Goal: Information Seeking & Learning: Learn about a topic

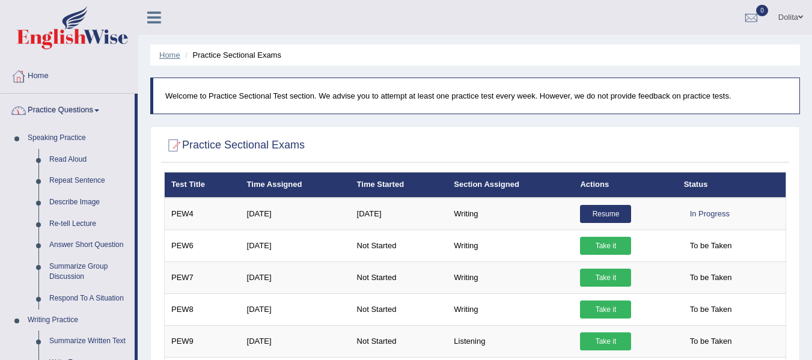
click at [172, 55] on link "Home" at bounding box center [169, 54] width 21 height 9
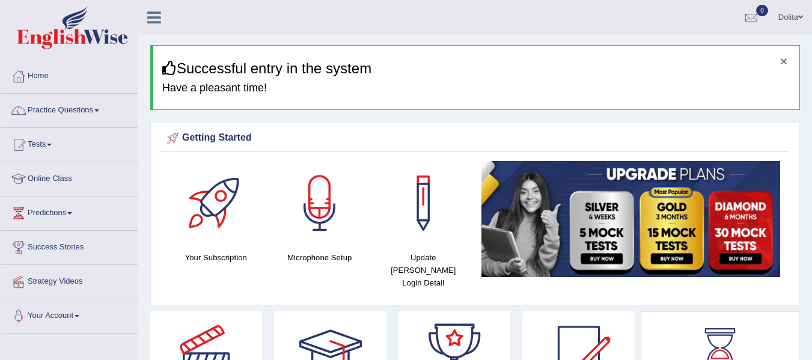
click at [784, 61] on button "×" at bounding box center [783, 61] width 7 height 13
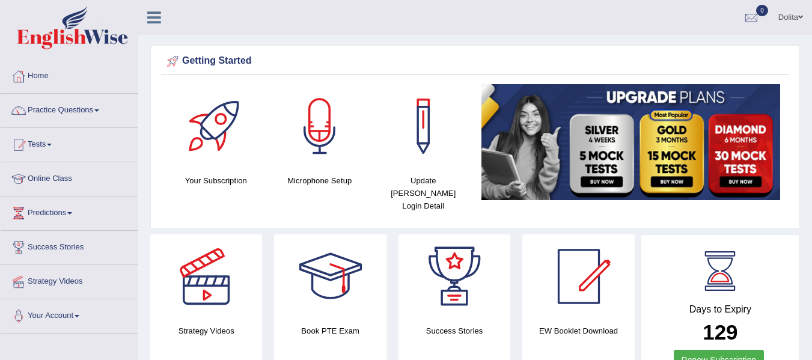
click at [43, 76] on link "Home" at bounding box center [69, 74] width 137 height 30
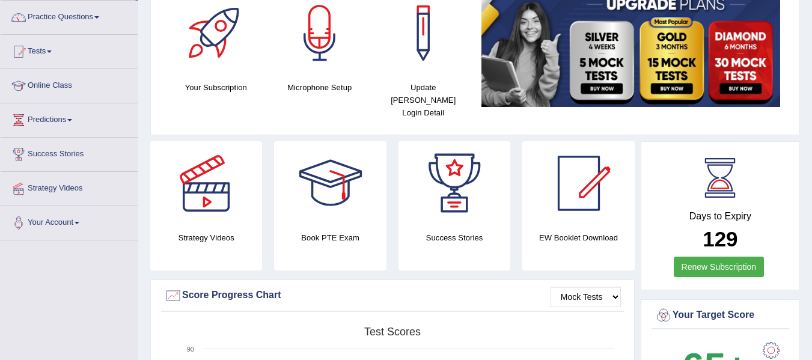
click at [811, 70] on html "Toggle navigation Home Practice Questions Speaking Practice Read Aloud Repeat S…" at bounding box center [406, 87] width 812 height 360
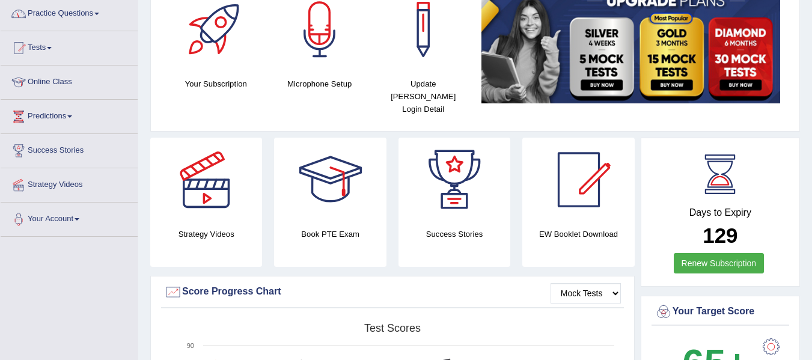
click at [99, 13] on span at bounding box center [96, 14] width 5 height 2
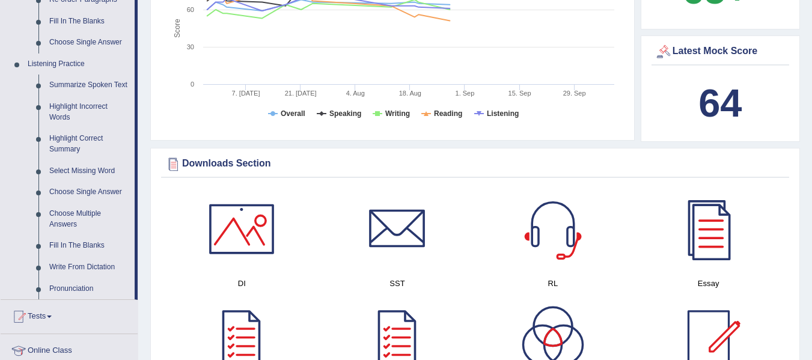
scroll to position [452, 0]
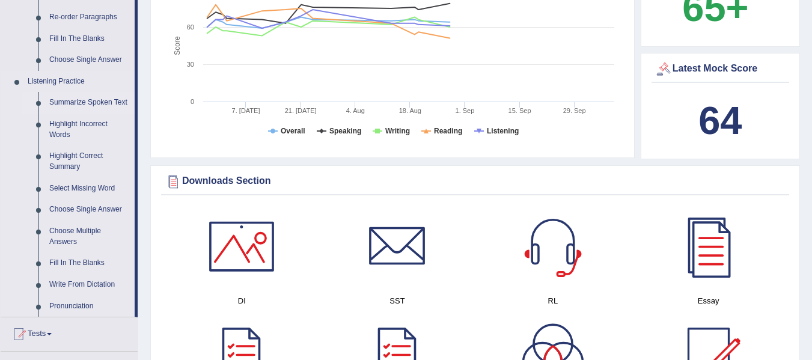
click at [103, 105] on link "Summarize Spoken Text" at bounding box center [89, 103] width 91 height 22
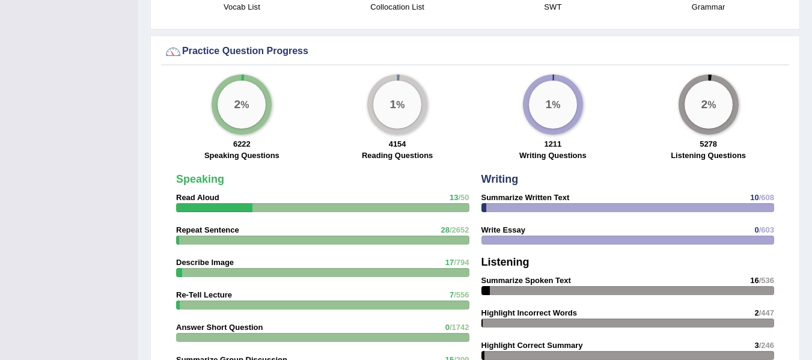
scroll to position [687, 0]
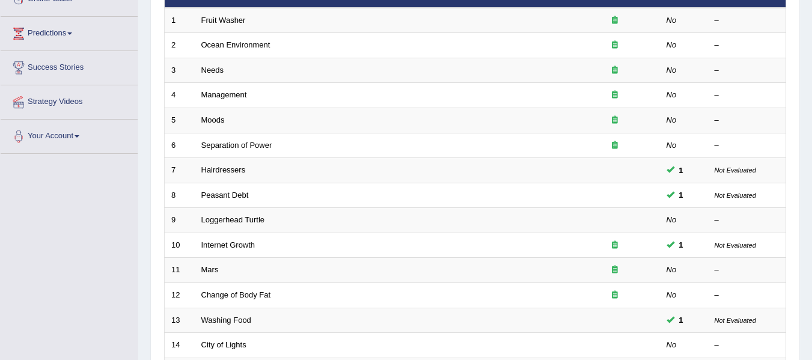
scroll to position [81, 0]
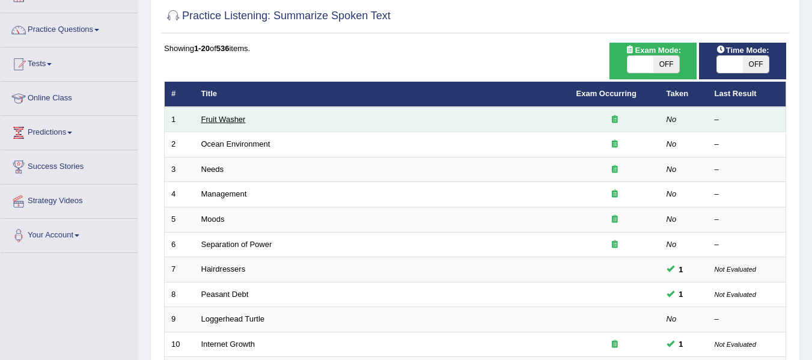
click at [225, 120] on link "Fruit Washer" at bounding box center [223, 119] width 44 height 9
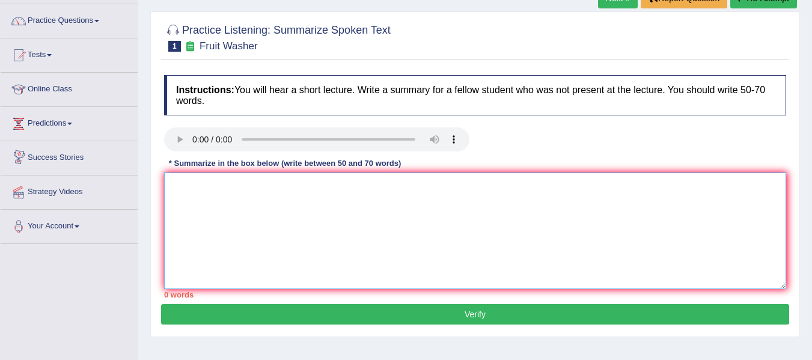
click at [228, 190] on textarea at bounding box center [475, 230] width 622 height 117
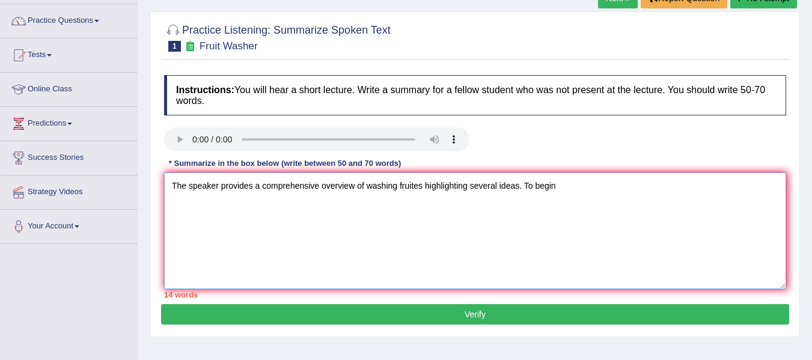
click at [421, 177] on textarea "The speaker provides a comprehensive overview of washing fruites highlighting s…" at bounding box center [475, 230] width 622 height 117
click at [422, 174] on textarea "The speaker provides a comprehensive overview of washing fruits highlighting se…" at bounding box center [475, 230] width 622 height 117
click at [568, 174] on textarea "The speaker provides a comprehensive overview of washing fruits, highlighting s…" at bounding box center [475, 230] width 622 height 117
click at [576, 176] on textarea "The speaker provides a comprehensive overview of washing fruits, highlighting s…" at bounding box center [475, 230] width 622 height 117
click at [606, 175] on textarea "The speaker provides a comprehensive overview of washing fruits, highlighting s…" at bounding box center [475, 230] width 622 height 117
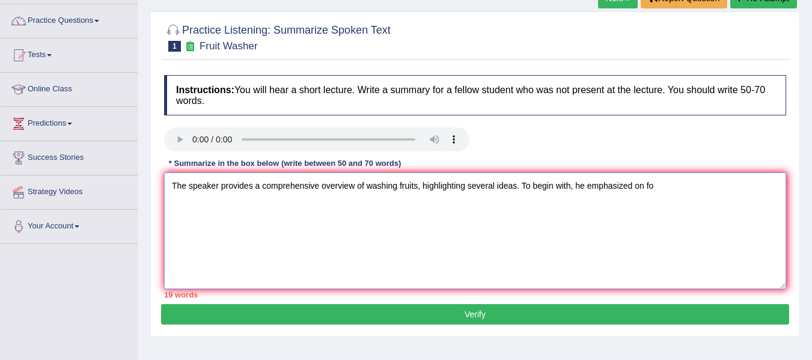
click at [678, 174] on textarea "The speaker provides a comprehensive overview of washing fruits, highlighting s…" at bounding box center [475, 230] width 622 height 117
drag, startPoint x: 690, startPoint y: 175, endPoint x: 642, endPoint y: 176, distance: 47.5
click at [642, 176] on textarea "The speaker provides a comprehensive overview of washing fruits, highlighting s…" at bounding box center [475, 230] width 622 height 117
click at [753, 174] on textarea "The speaker provides a comprehensive overview of washing fruits, highlighting s…" at bounding box center [475, 230] width 622 height 117
click at [173, 195] on textarea "The speaker provides a comprehensive overview of washing fruits, highlighting s…" at bounding box center [475, 230] width 622 height 117
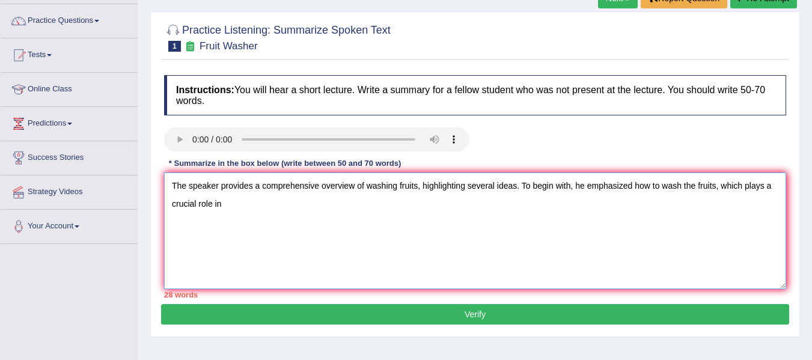
click at [239, 190] on textarea "The speaker provides a comprehensive overview of washing fruits, highlighting s…" at bounding box center [475, 230] width 622 height 117
click at [312, 191] on textarea "The speaker provides a comprehensive overview of washing fruits, highlighting s…" at bounding box center [475, 230] width 622 height 117
click at [324, 193] on textarea "The speaker provides a comprehensive overview of washing fruits, highlighting s…" at bounding box center [475, 230] width 622 height 117
click at [359, 192] on textarea "The speaker provides a comprehensive overview of washing fruits, highlighting s…" at bounding box center [475, 230] width 622 height 117
click at [546, 190] on textarea "The speaker provides a comprehensive overview of washing fruits, highlighting s…" at bounding box center [475, 230] width 622 height 117
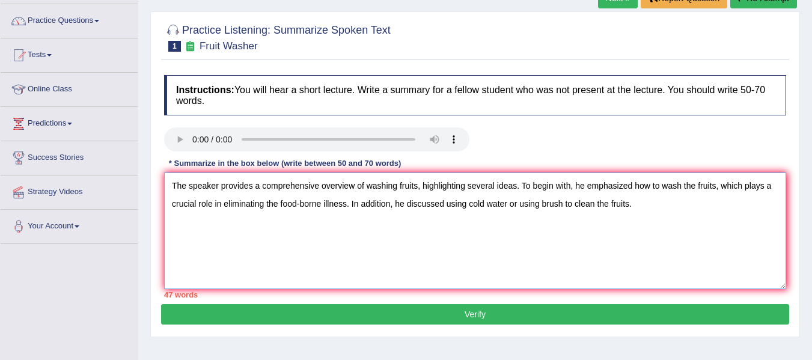
click at [647, 195] on textarea "The speaker provides a comprehensive overview of washing fruits, highlighting s…" at bounding box center [475, 230] width 622 height 117
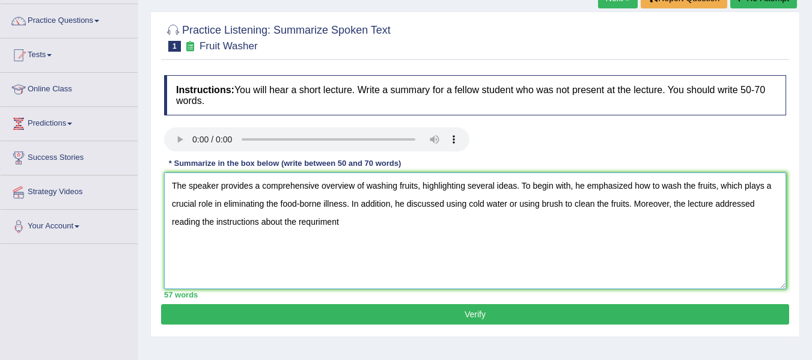
click at [394, 228] on textarea "The speaker provides a comprehensive overview of washing fruits, highlighting s…" at bounding box center [475, 230] width 622 height 117
click at [347, 210] on textarea "The speaker provides a comprehensive overview of washing fruits, highlighting s…" at bounding box center [475, 230] width 622 height 117
click at [471, 222] on textarea "The speaker provides a comprehensive overview of washing fruits, highlighting s…" at bounding box center [475, 230] width 622 height 117
drag, startPoint x: 359, startPoint y: 209, endPoint x: 352, endPoint y: 210, distance: 7.9
click at [352, 210] on textarea "The speaker provides a comprehensive overview of washing fruits, highlighting s…" at bounding box center [475, 230] width 622 height 117
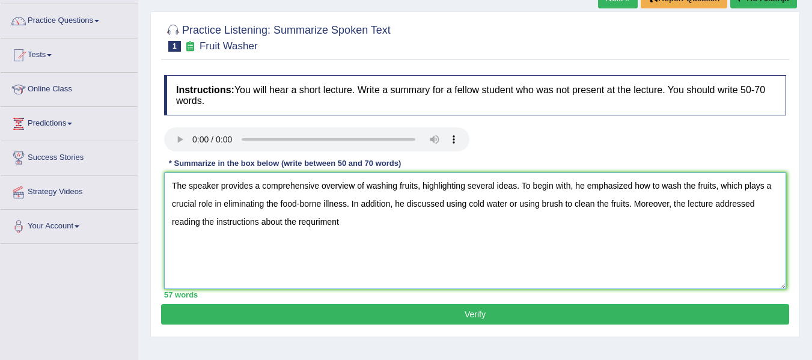
click at [352, 210] on textarea "The speaker provides a comprehensive overview of washing fruits, highlighting s…" at bounding box center [475, 230] width 622 height 117
click at [171, 213] on textarea "The speaker provides a comprehensive overview of washing fruits, highlighting s…" at bounding box center [475, 230] width 622 height 117
click at [338, 213] on textarea "The speaker provides a comprehensive overview of washing fruits, highlighting s…" at bounding box center [475, 230] width 622 height 117
click at [478, 216] on textarea "The speaker provides a comprehensive overview of washing fruits, highlighting s…" at bounding box center [475, 230] width 622 height 117
click at [418, 215] on textarea "The speaker provides a comprehensive overview of washing fruits, highlighting s…" at bounding box center [475, 230] width 622 height 117
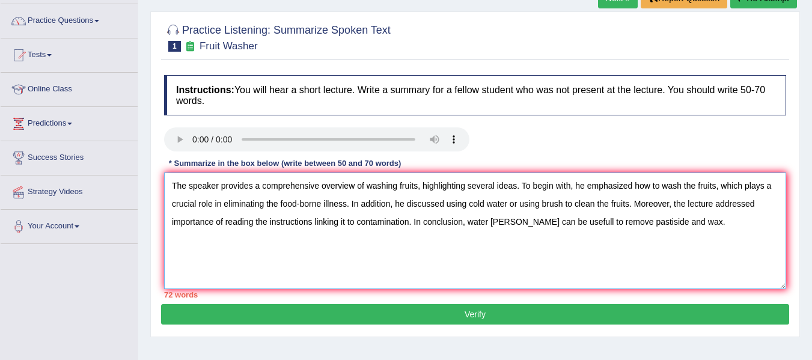
click at [413, 214] on textarea "The speaker provides a comprehensive overview of washing fruits, highlighting s…" at bounding box center [475, 230] width 622 height 117
click at [619, 211] on textarea "The speaker provides a comprehensive overview of washing fruits, highlighting s…" at bounding box center [475, 230] width 622 height 117
drag, startPoint x: 638, startPoint y: 195, endPoint x: 572, endPoint y: 193, distance: 66.1
click at [572, 193] on textarea "The speaker provides a comprehensive overview of washing fruits, highlighting s…" at bounding box center [475, 230] width 622 height 117
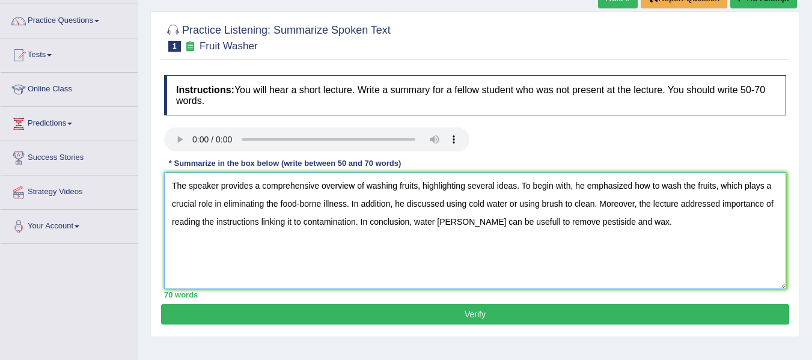
type textarea "The speaker provides a comprehensive overview of washing fruits, highlighting s…"
click at [570, 308] on button "Verify" at bounding box center [475, 314] width 628 height 20
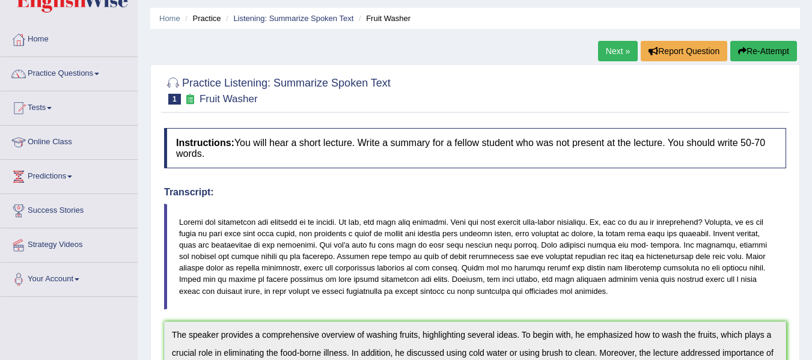
scroll to position [7, 0]
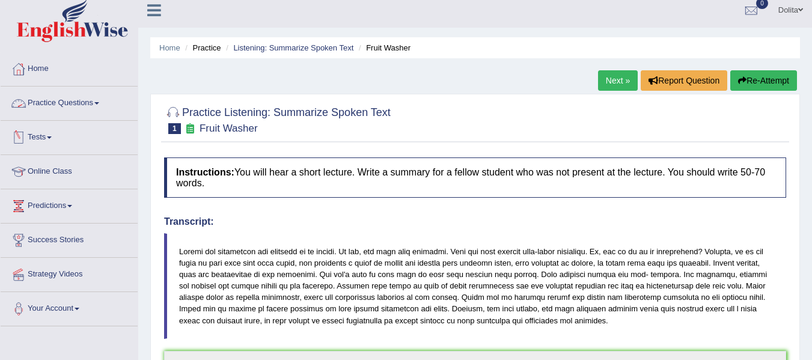
click at [99, 103] on span at bounding box center [96, 103] width 5 height 2
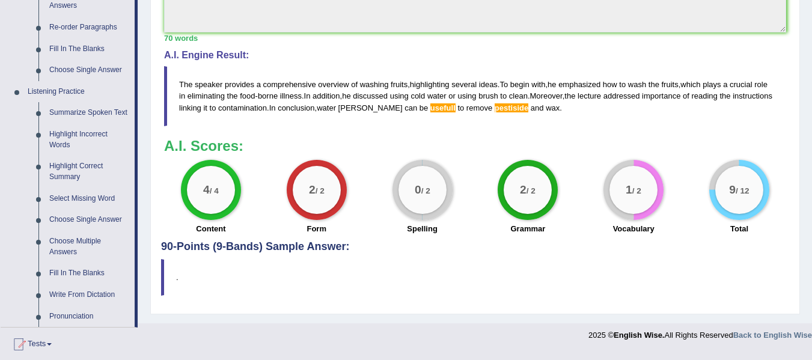
scroll to position [449, 0]
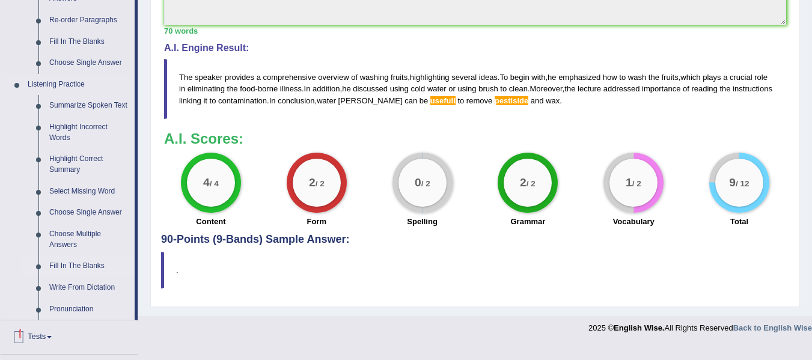
click at [82, 265] on link "Fill In The Blanks" at bounding box center [89, 266] width 91 height 22
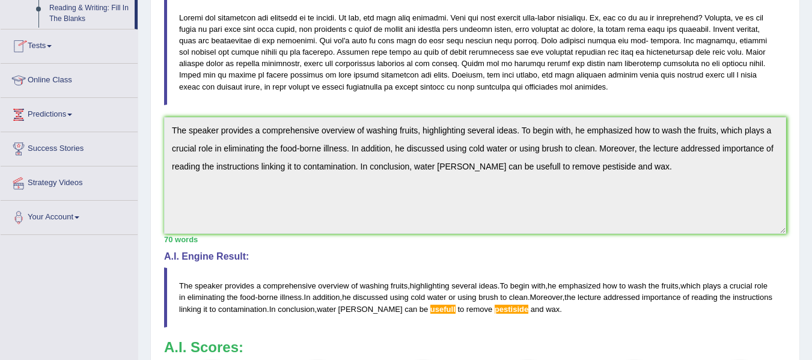
scroll to position [195, 0]
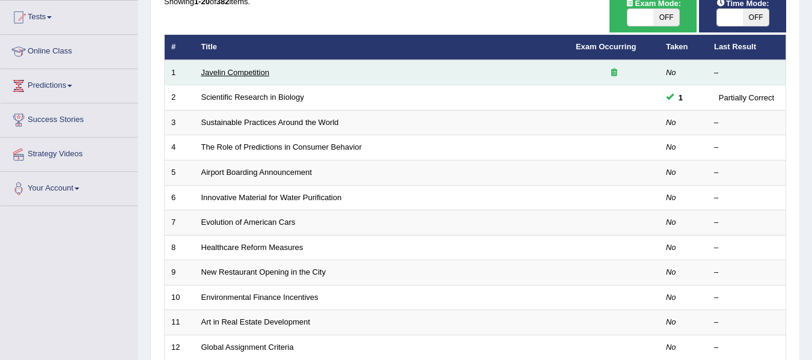
click at [251, 73] on link "Javelin Competition" at bounding box center [235, 72] width 68 height 9
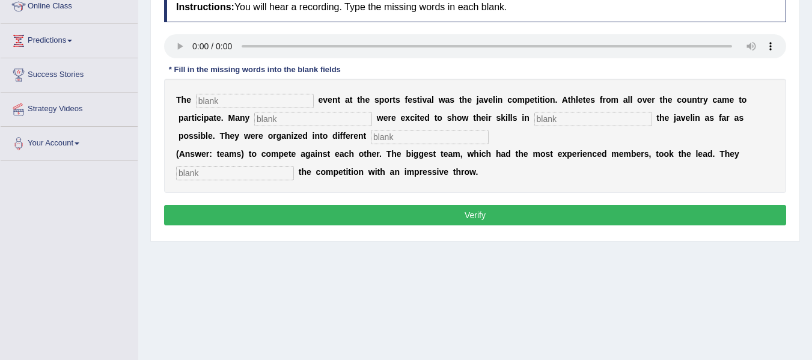
scroll to position [165, 0]
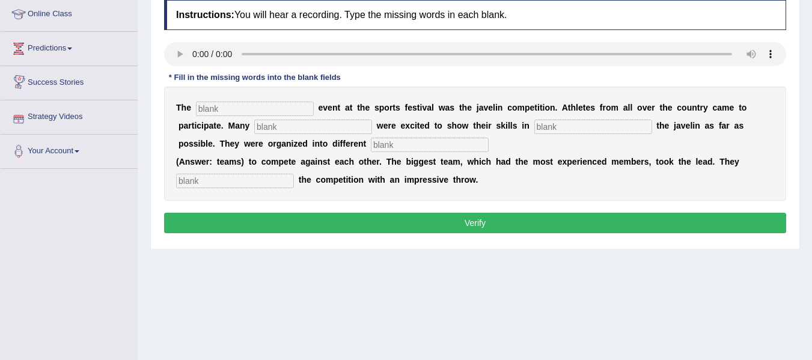
click at [234, 112] on input "text" at bounding box center [255, 109] width 118 height 14
type input "biggest"
click at [320, 124] on input "text" at bounding box center [313, 127] width 118 height 14
type input "people"
click at [567, 128] on input "text" at bounding box center [593, 127] width 118 height 14
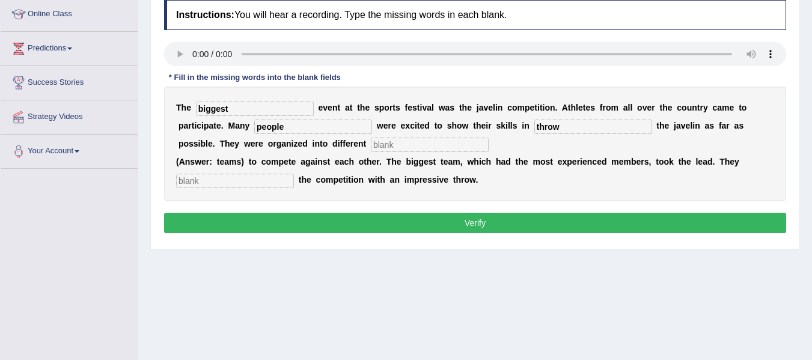
type input "throw"
click at [437, 144] on input "text" at bounding box center [430, 145] width 118 height 14
type input "teams"
click at [226, 183] on input "text" at bounding box center [235, 181] width 118 height 14
click at [222, 181] on input "text" at bounding box center [235, 181] width 118 height 14
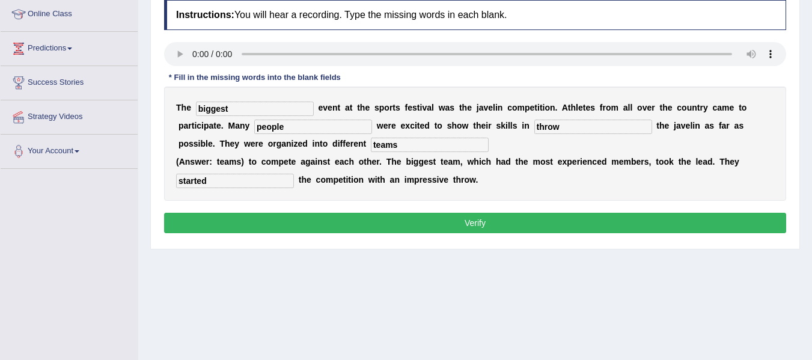
type input "started"
click at [347, 225] on button "Verify" at bounding box center [475, 223] width 622 height 20
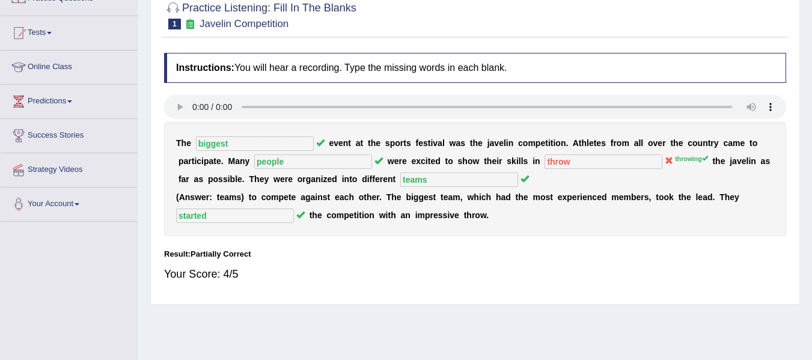
scroll to position [0, 0]
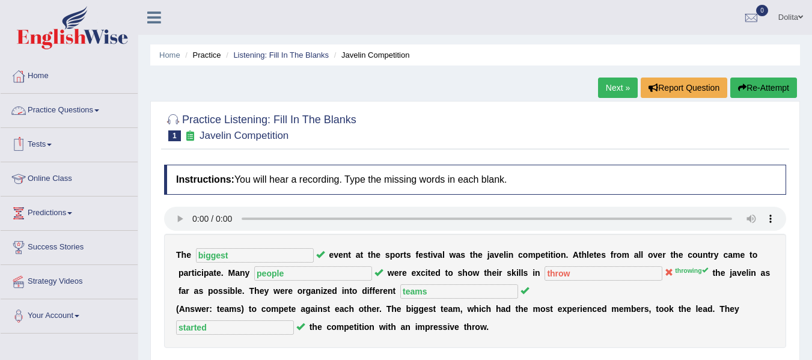
click at [105, 108] on link "Practice Questions" at bounding box center [69, 109] width 137 height 30
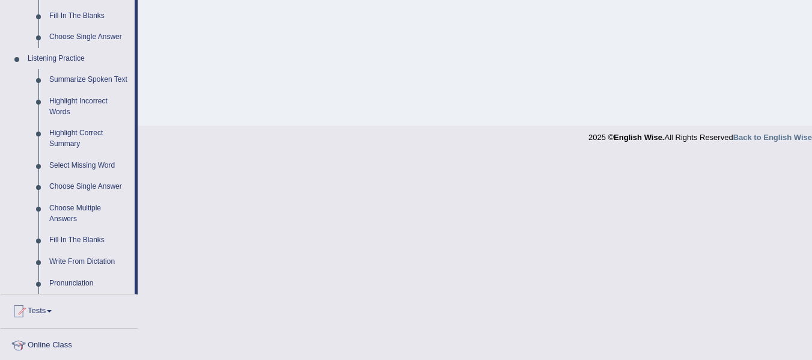
scroll to position [472, 0]
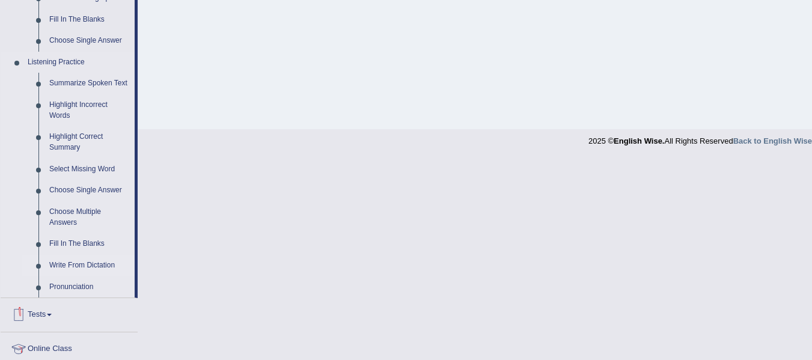
click at [91, 263] on link "Write From Dictation" at bounding box center [89, 266] width 91 height 22
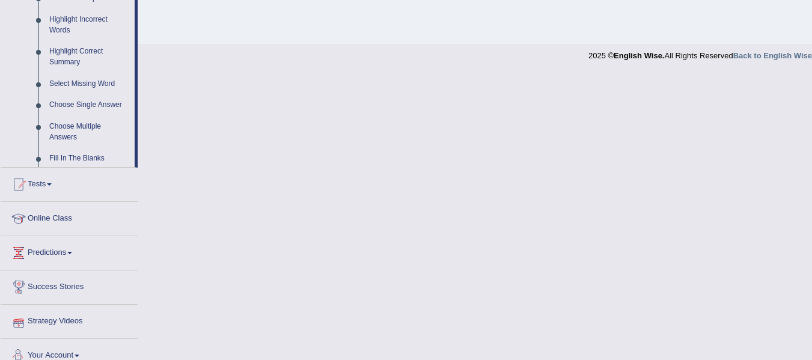
scroll to position [616, 0]
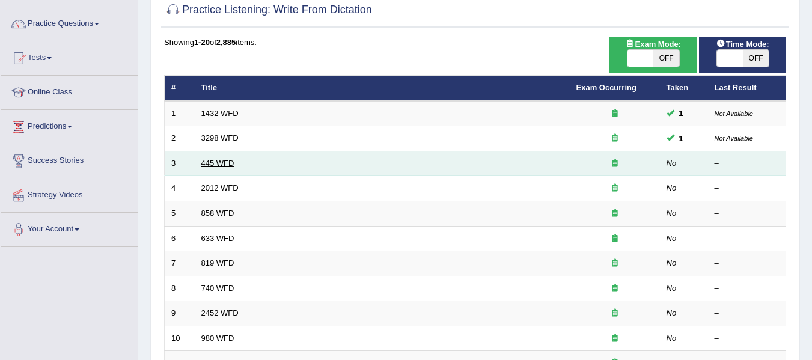
click at [213, 168] on link "445 WFD" at bounding box center [217, 163] width 33 height 9
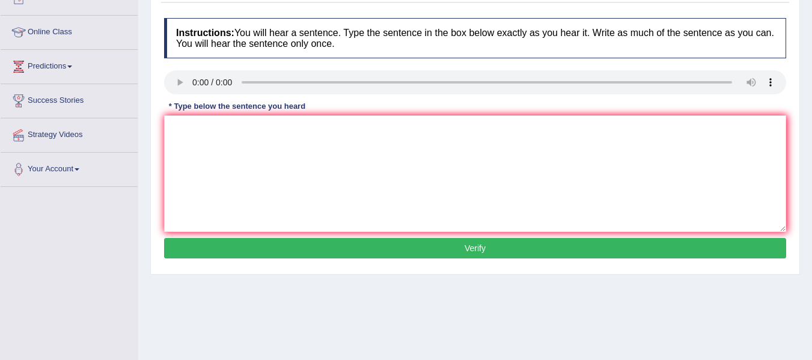
scroll to position [147, 0]
click at [272, 137] on textarea at bounding box center [475, 173] width 622 height 117
click at [457, 141] on textarea "The American astronut made a plan to land on the mars" at bounding box center [475, 173] width 622 height 117
click at [257, 132] on textarea "The American astronut made a plan to land on the mars" at bounding box center [475, 173] width 622 height 117
click at [386, 133] on textarea "The American astronuts made a plan to land on the mars" at bounding box center [475, 173] width 622 height 117
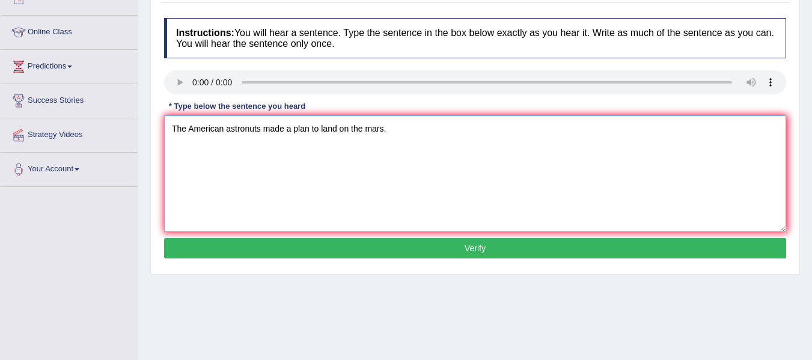
click at [597, 135] on textarea "The American astronuts made a plan to land on the mars." at bounding box center [475, 173] width 622 height 117
click at [264, 129] on textarea "The American astronuts made a plan to land on the mars." at bounding box center [475, 173] width 622 height 117
type textarea "The American astronuts asstronut astrounut made a plan to land on the mars."
click at [377, 243] on button "Verify" at bounding box center [475, 248] width 622 height 20
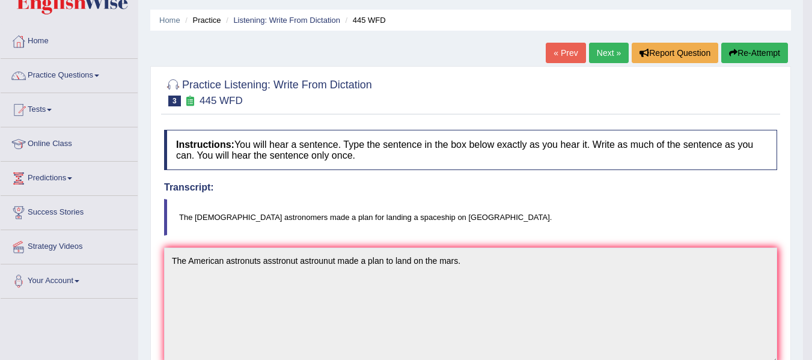
scroll to position [0, 0]
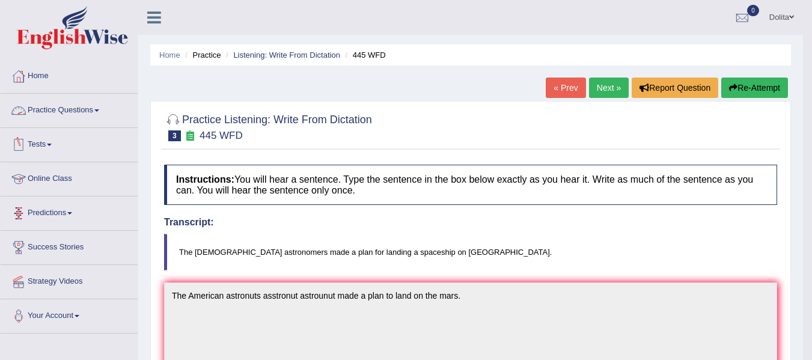
click at [103, 112] on link "Practice Questions" at bounding box center [69, 109] width 137 height 30
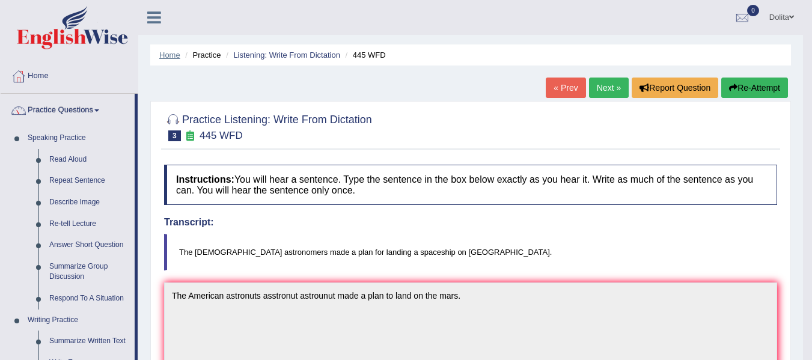
click at [163, 54] on link "Home" at bounding box center [169, 54] width 21 height 9
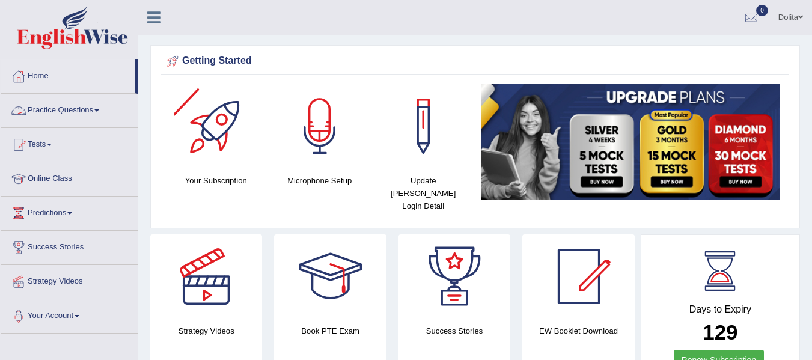
click at [108, 108] on link "Practice Questions" at bounding box center [69, 109] width 137 height 30
